Goal: Information Seeking & Learning: Learn about a topic

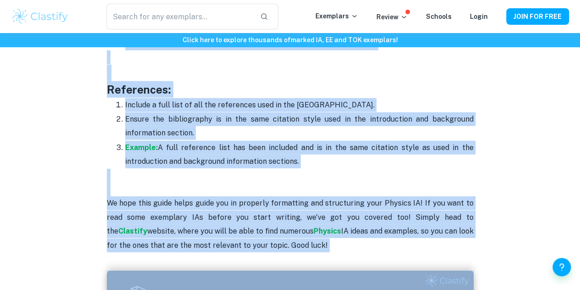
scroll to position [2865, 0]
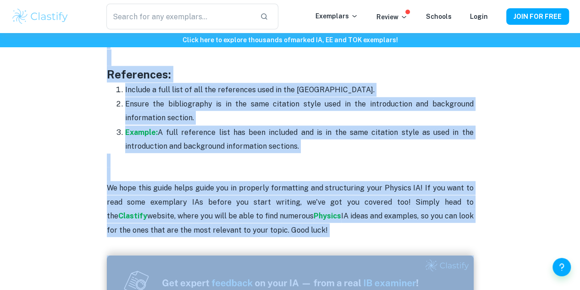
drag, startPoint x: 173, startPoint y: 197, endPoint x: 347, endPoint y: 131, distance: 185.9
copy div "Physics IA Format and Structure The guide will be broken up by section to help …"
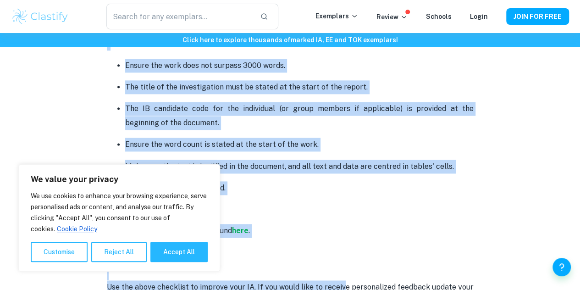
scroll to position [2274, 0]
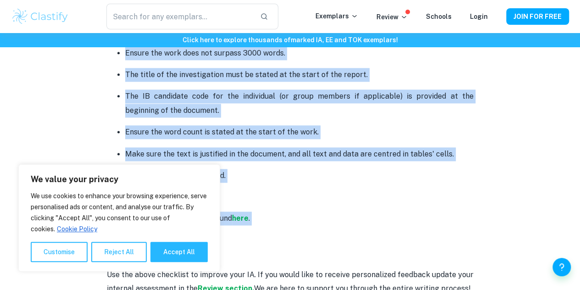
drag, startPoint x: 179, startPoint y: 69, endPoint x: 351, endPoint y: 238, distance: 241.1
click at [165, 249] on button "Accept All" at bounding box center [178, 251] width 57 height 20
checkbox input "true"
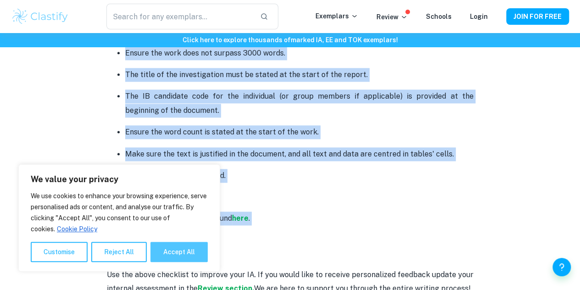
checkbox input "true"
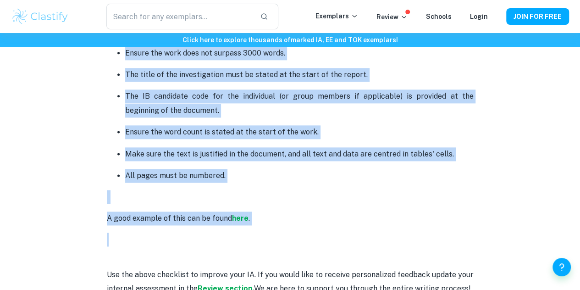
copy div "Loremip DO Sitametc adi Elitseddo Eiu tem incidid utl etdolore ma ali Enimadm V…"
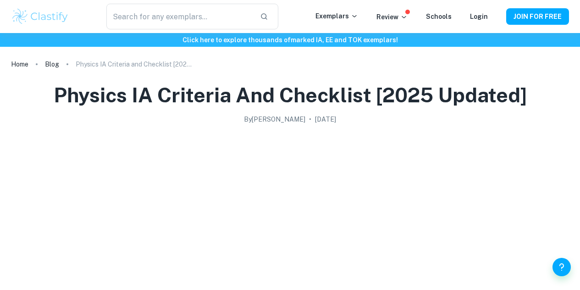
checkbox input "true"
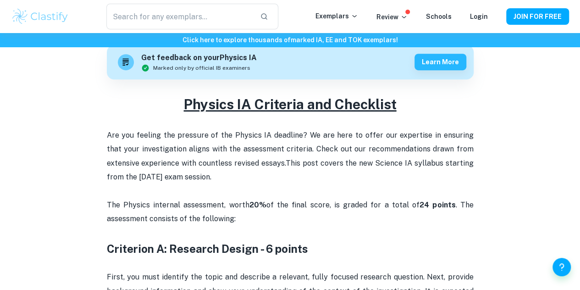
scroll to position [286, 0]
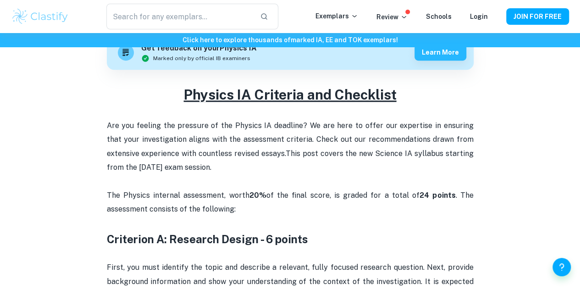
drag, startPoint x: 325, startPoint y: 169, endPoint x: 172, endPoint y: 96, distance: 169.7
copy div "Loremip DO Sitametc adi Elitseddo Eiu tem incidid utl etdolore ma ali Enimadm V…"
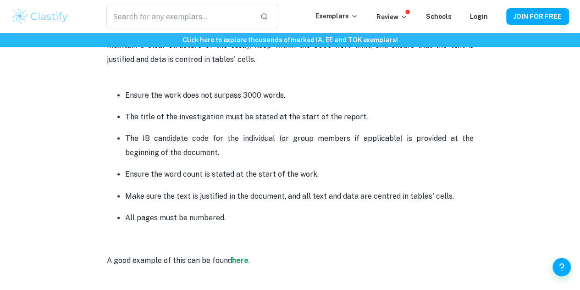
scroll to position [2233, 0]
